Goal: Obtain resource: Obtain resource

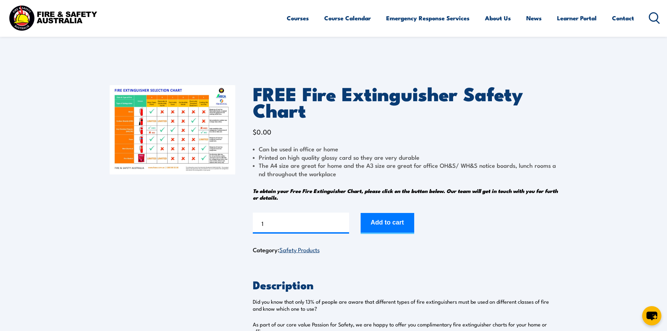
click at [156, 147] on img at bounding box center [173, 129] width 126 height 89
click at [192, 145] on img at bounding box center [173, 129] width 126 height 89
